Goal: Find specific page/section: Find specific page/section

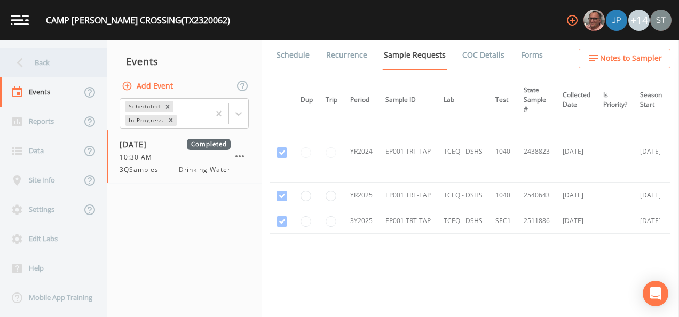
click at [35, 67] on div "Back" at bounding box center [48, 62] width 96 height 29
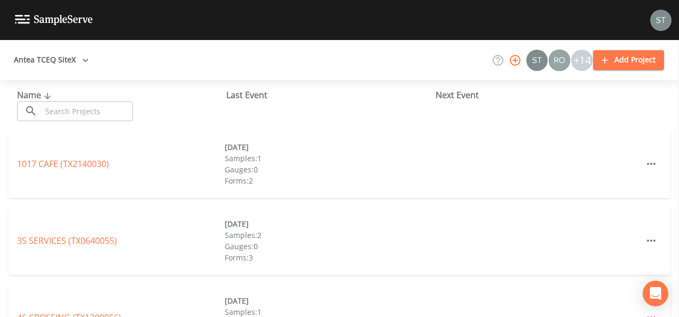
click at [79, 107] on input "text" at bounding box center [87, 111] width 91 height 20
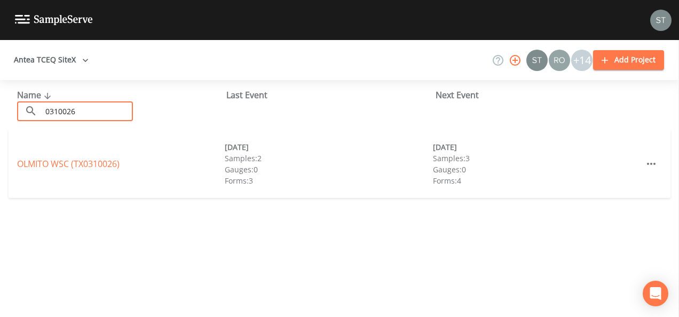
type input "0310026"
click at [152, 191] on div "OLMITO WSC (TX0310026) [DATE] Samples: 2 Gauges: 0 Forms: 3 [DATE] Samples: 3 G…" at bounding box center [340, 164] width 662 height 68
click at [65, 159] on link "OLMITO WSC (TX0310026)" at bounding box center [68, 164] width 102 height 12
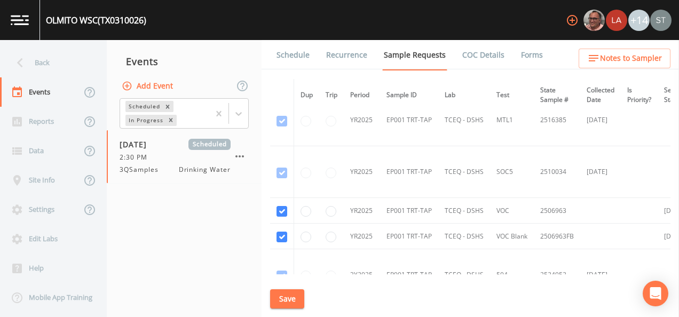
scroll to position [1095, 0]
